Goal: Answer question/provide support

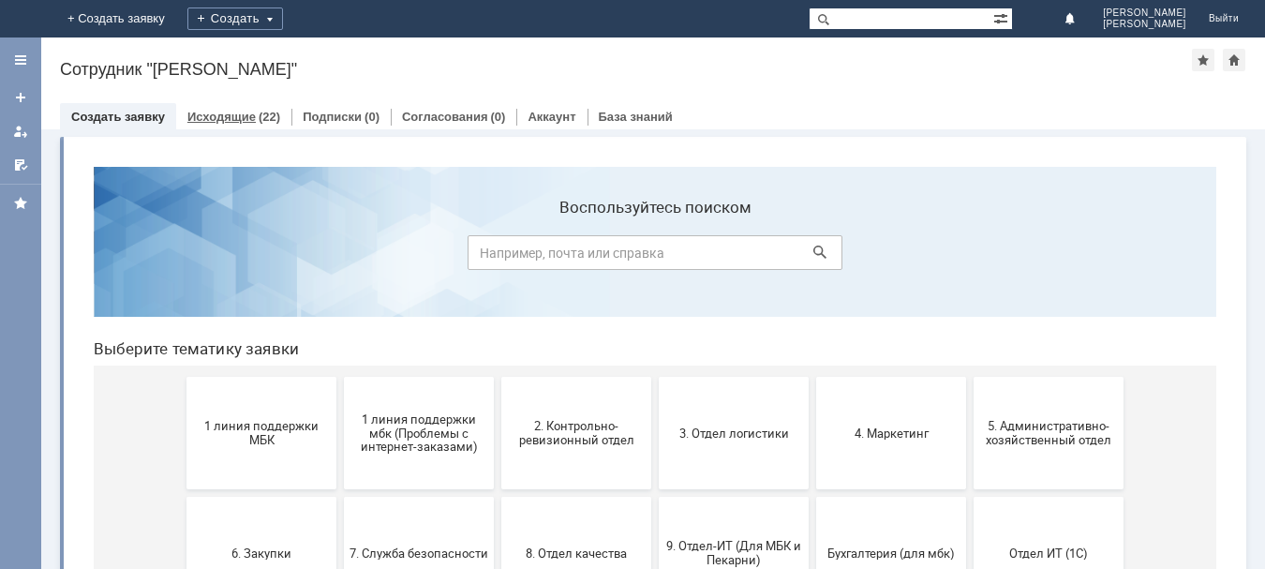
click at [213, 114] on link "Исходящие" at bounding box center [221, 117] width 68 height 14
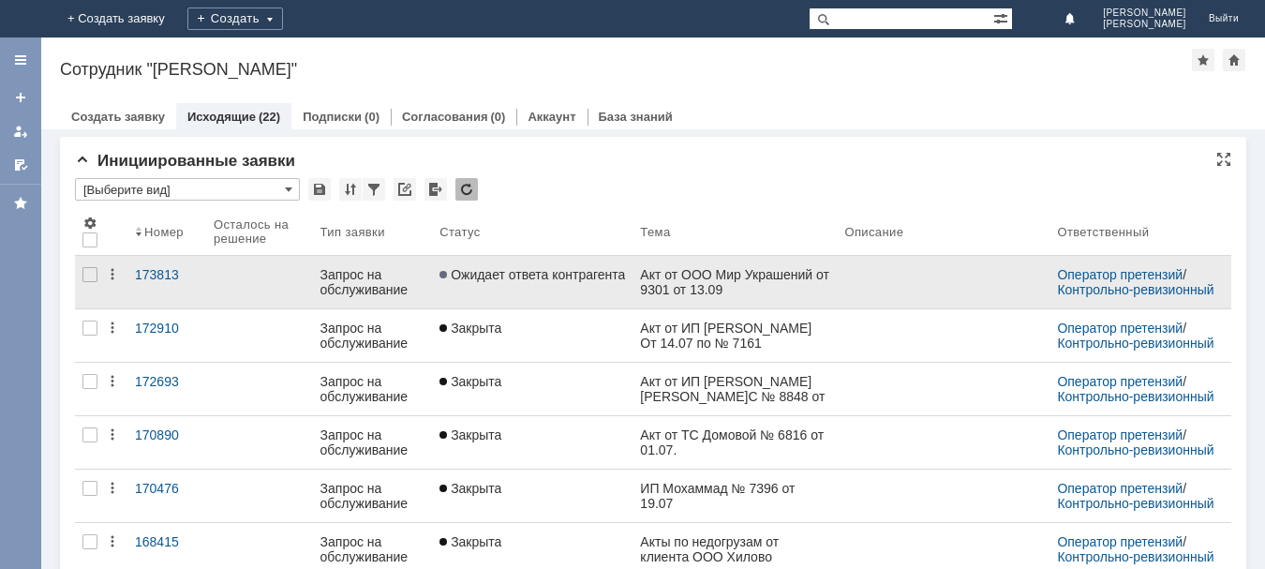
click at [646, 292] on link "Акт от ООО Мир Украшений от 9301 от 13.09" at bounding box center [735, 282] width 204 height 52
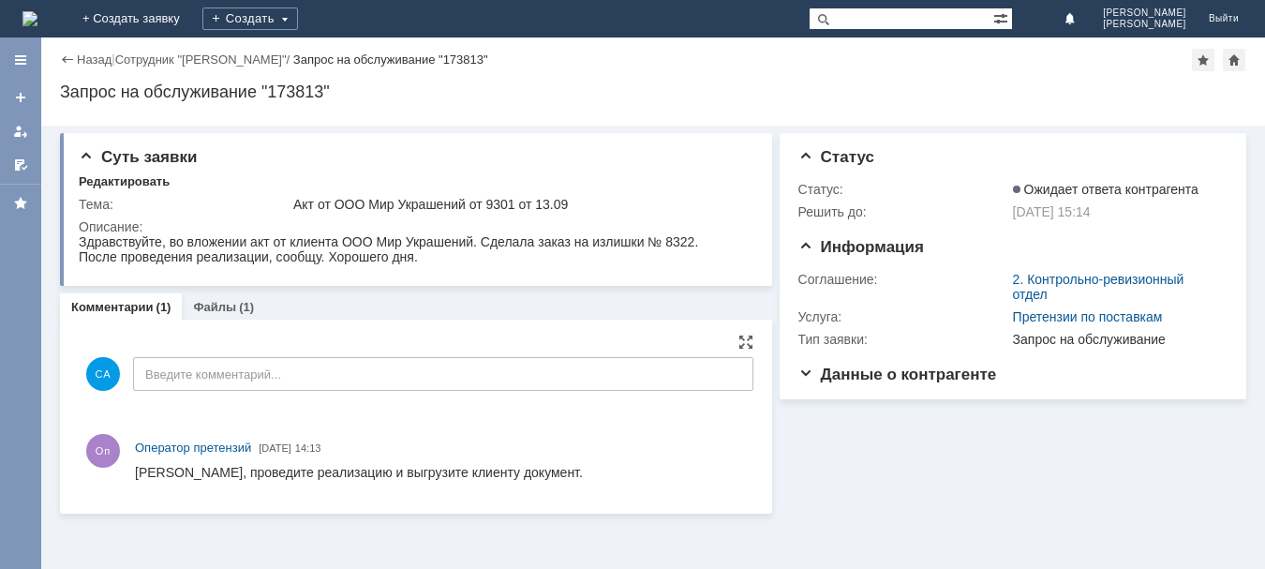
click at [235, 353] on div "СА Введите комментарий..." at bounding box center [416, 376] width 675 height 87
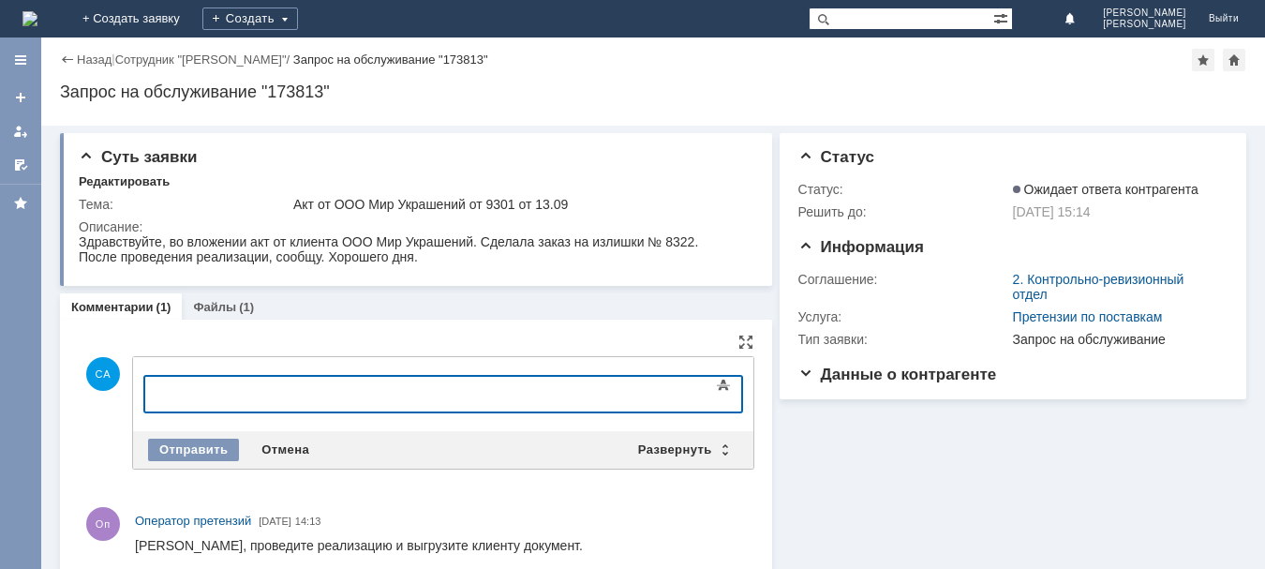
drag, startPoint x: 390, startPoint y: 742, endPoint x: 385, endPoint y: 789, distance: 47.1
click at [238, 405] on body at bounding box center [297, 393] width 281 height 32
click at [370, 386] on div "Здравствуйте, реализация провелена №" at bounding box center [297, 391] width 266 height 15
click at [428, 387] on div "Здравствуйте, реализация проведена №" at bounding box center [297, 391] width 266 height 15
click at [188, 445] on div "Отправить" at bounding box center [193, 450] width 91 height 22
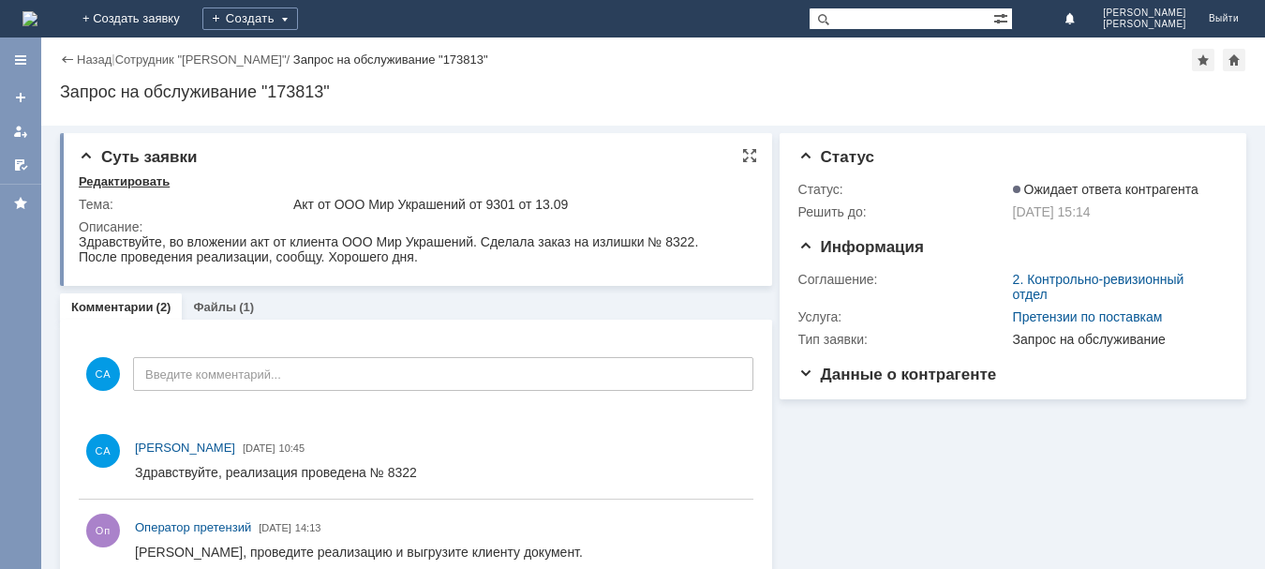
click at [130, 182] on div "Редактировать" at bounding box center [124, 181] width 91 height 15
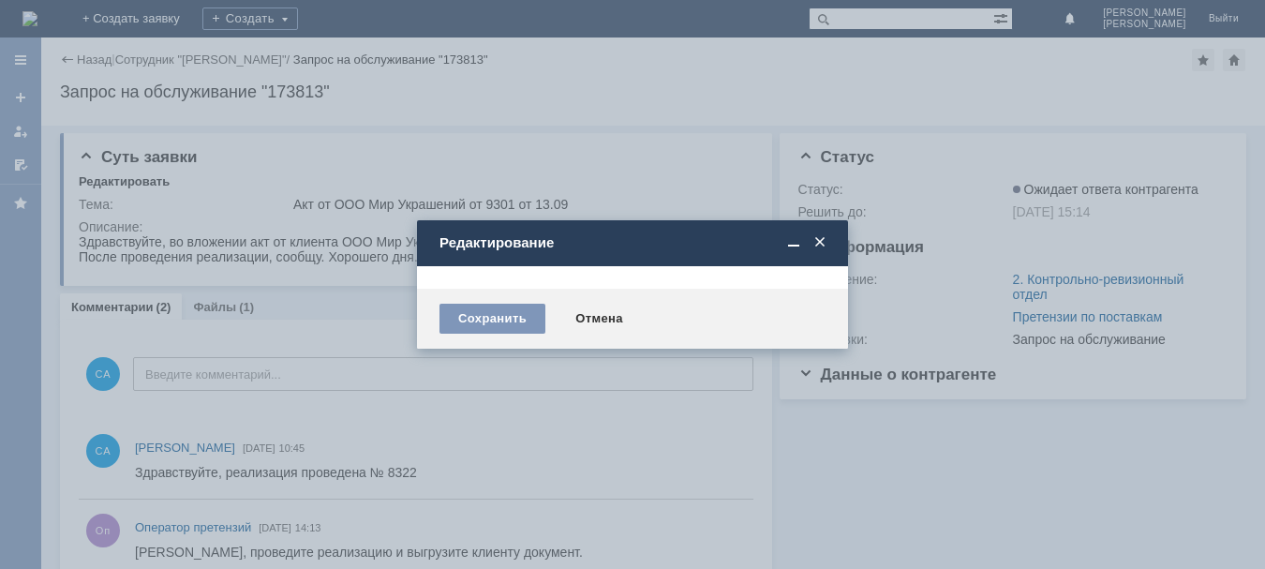
click at [823, 243] on span at bounding box center [820, 242] width 19 height 17
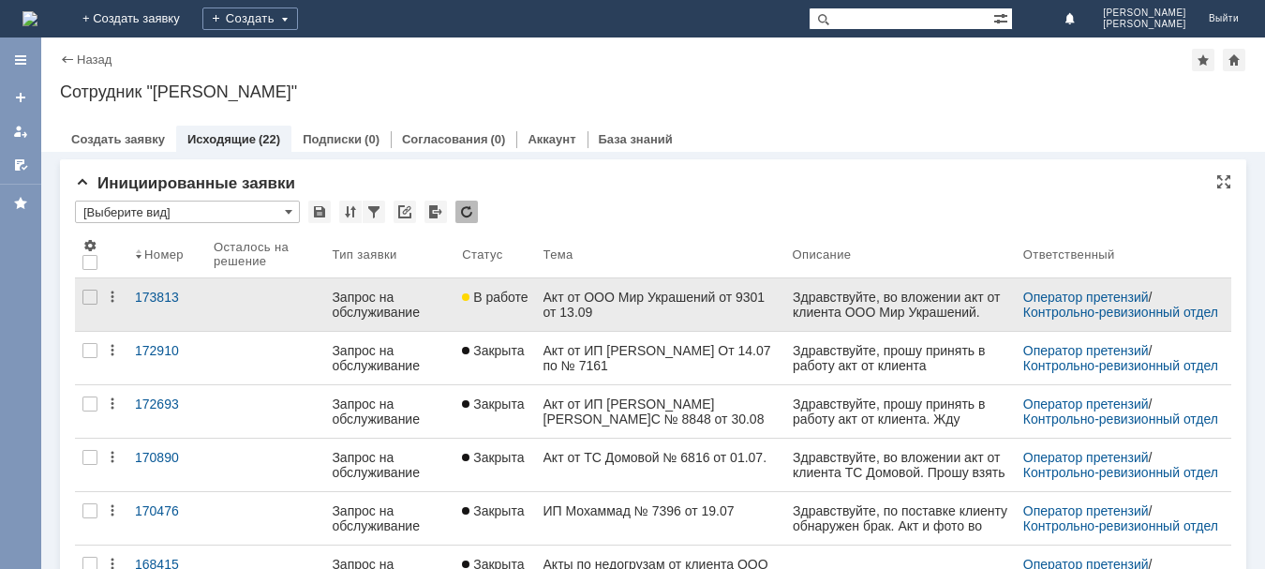
click at [515, 297] on span "В работе" at bounding box center [495, 297] width 66 height 15
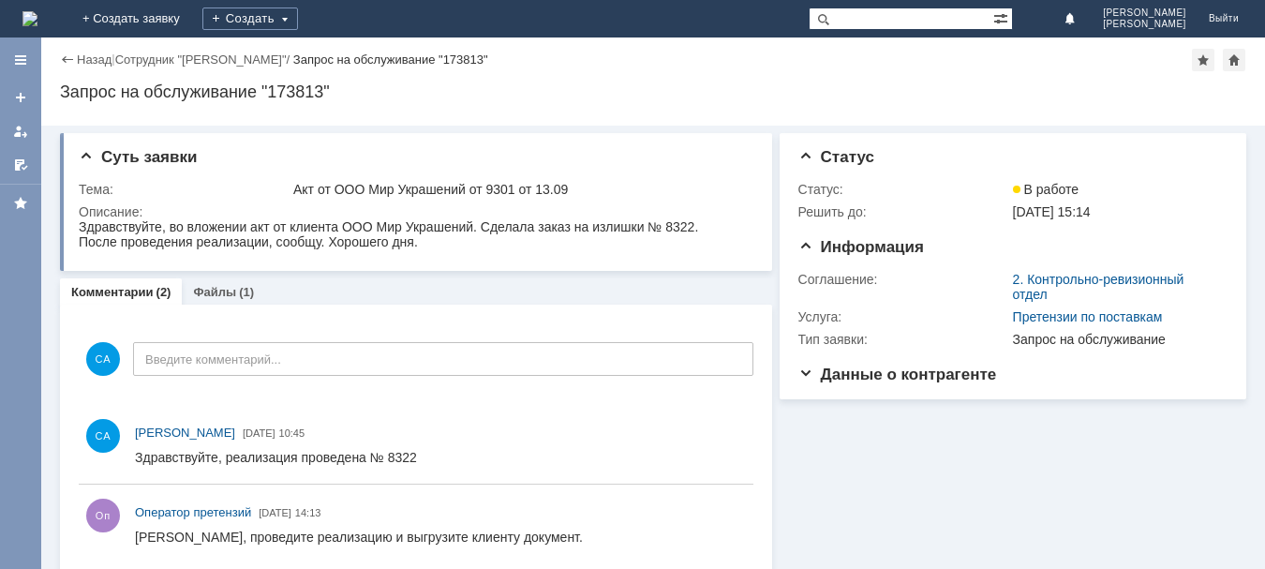
click at [64, 58] on div "Назад" at bounding box center [86, 59] width 52 height 14
